Goal: Task Accomplishment & Management: Use online tool/utility

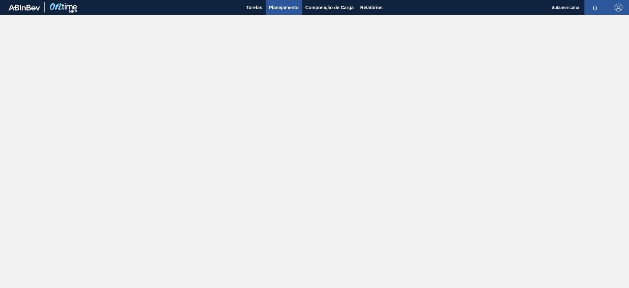
click at [276, 5] on font "Planejamento" at bounding box center [284, 7] width 30 height 5
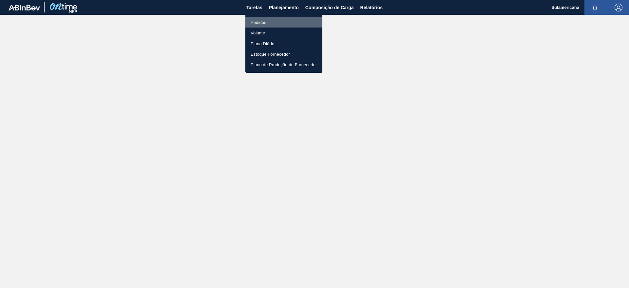
click at [269, 21] on li "Pedidos" at bounding box center [283, 22] width 77 height 10
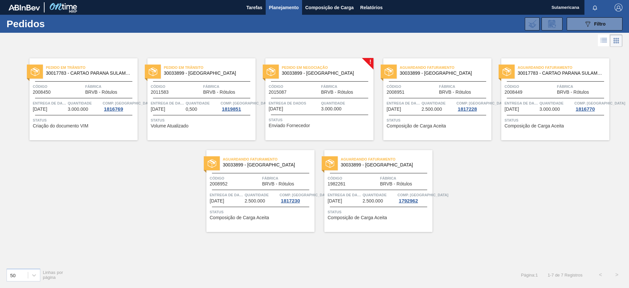
click at [295, 108] on div "Entrega de dados [DATE]" at bounding box center [293, 105] width 51 height 11
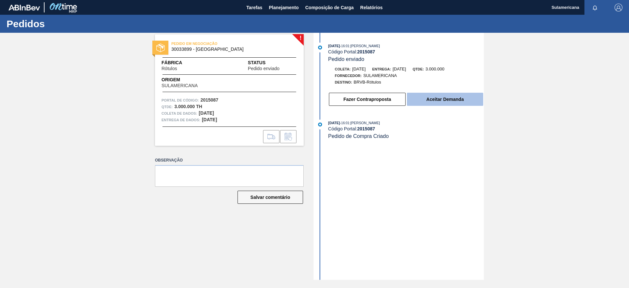
click at [437, 99] on font "Aceitar Demanda" at bounding box center [444, 99] width 37 height 5
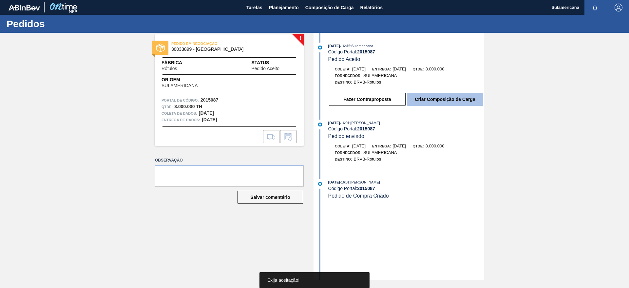
click at [437, 101] on font "Criar Composição de Carga" at bounding box center [444, 99] width 60 height 5
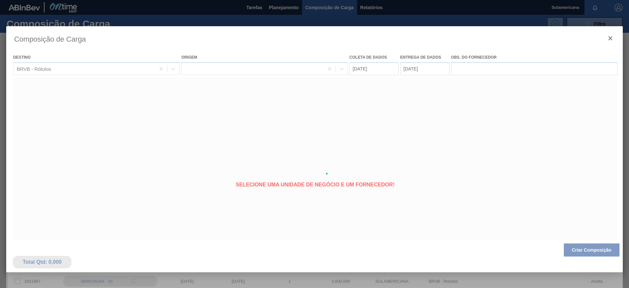
type coleta "[DATE]"
type entrega "[DATE]"
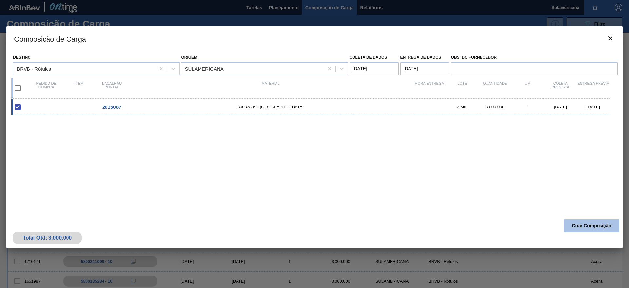
click at [600, 222] on button "Criar Composição" at bounding box center [591, 225] width 56 height 13
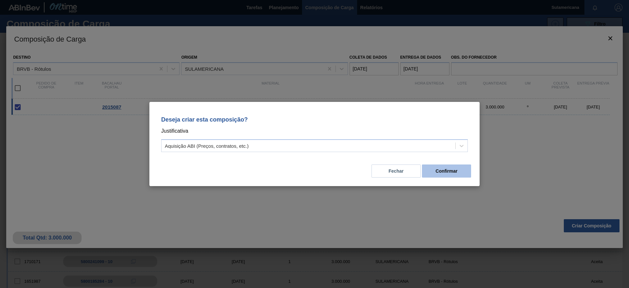
click at [448, 171] on font "Confirmar" at bounding box center [446, 170] width 22 height 5
